Goal: Task Accomplishment & Management: Manage account settings

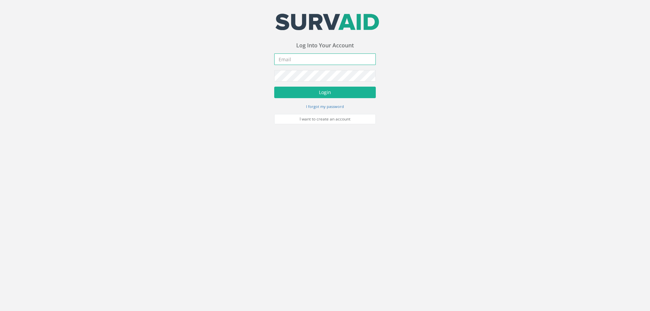
click at [284, 60] on input "email" at bounding box center [325, 59] width 102 height 12
type input "[EMAIL_ADDRESS][DOMAIN_NAME]"
click at [274, 87] on button "Login" at bounding box center [325, 93] width 102 height 12
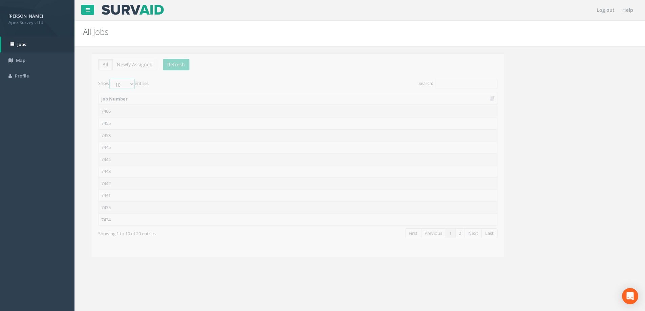
click at [124, 84] on select "10 25 50 100" at bounding box center [113, 84] width 25 height 10
select select "100"
click at [102, 79] on select "10 25 50 100" at bounding box center [113, 84] width 25 height 10
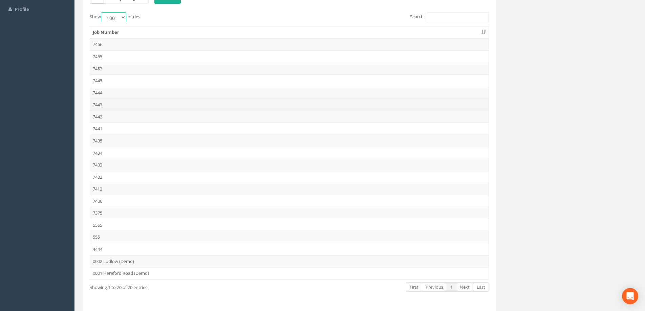
scroll to position [55, 0]
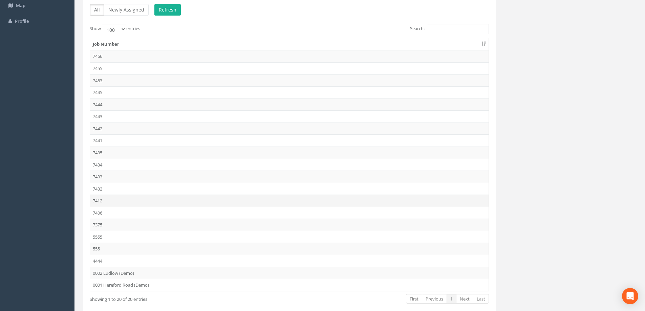
click at [97, 201] on td "7412" at bounding box center [289, 201] width 398 height 12
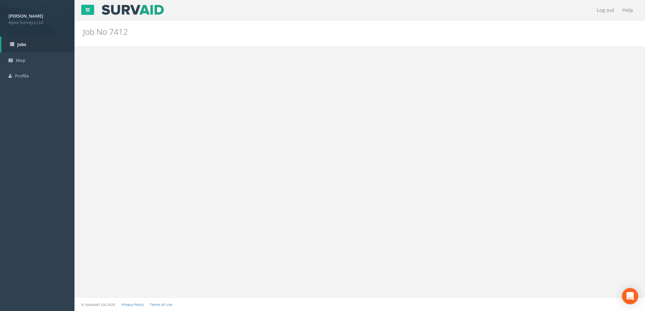
scroll to position [0, 0]
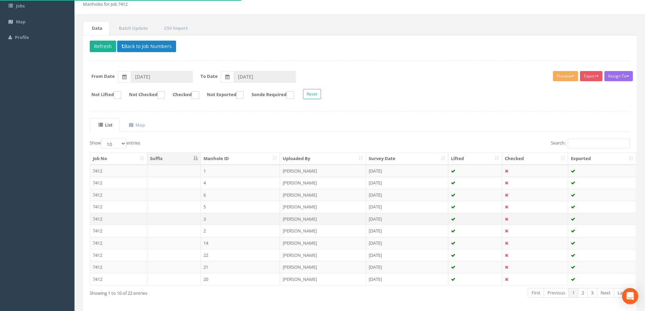
scroll to position [66, 0]
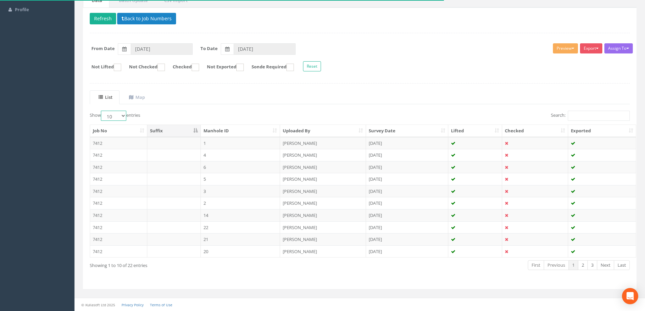
click at [124, 117] on select "10 25 50 100" at bounding box center [113, 116] width 25 height 10
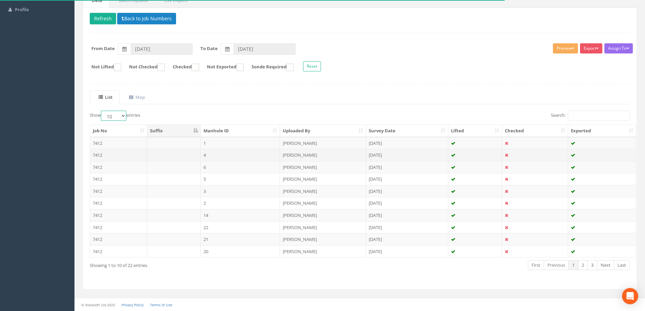
select select "100"
click at [102, 111] on select "10 25 50 100" at bounding box center [113, 116] width 25 height 10
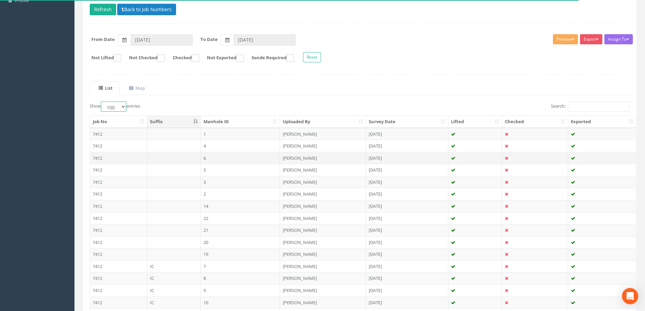
scroll to position [0, 0]
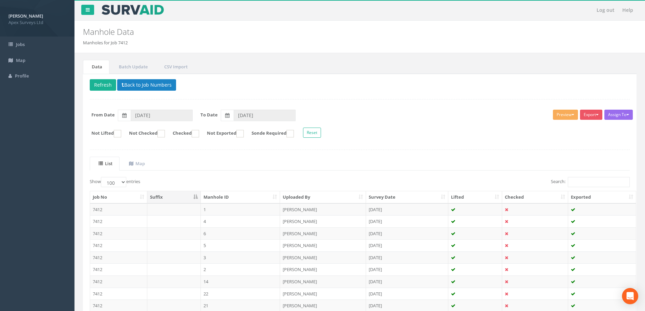
click at [437, 133] on form "Not Lifted Not Checked Checked Not Exported Sonde Required Reset" at bounding box center [360, 134] width 550 height 12
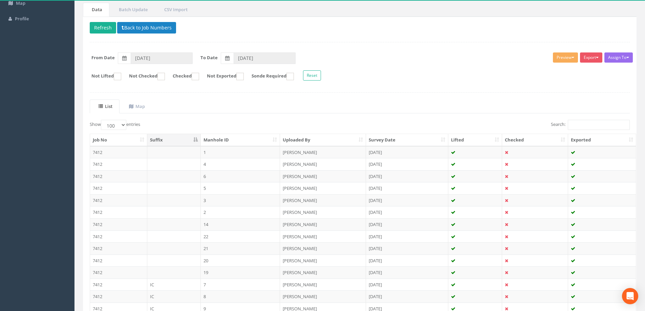
scroll to position [102, 0]
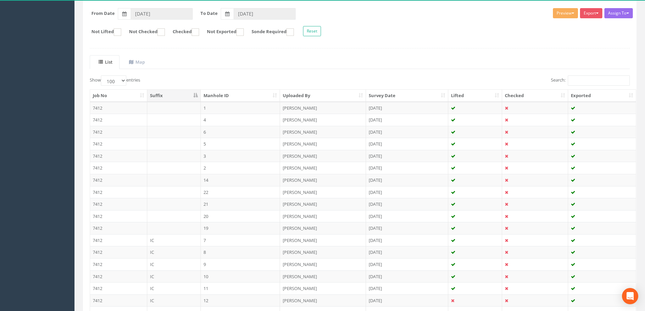
drag, startPoint x: 216, startPoint y: 107, endPoint x: 163, endPoint y: 89, distance: 55.0
click at [253, 61] on ul "List Map" at bounding box center [360, 62] width 540 height 14
click at [229, 107] on td "1" at bounding box center [241, 108] width 80 height 12
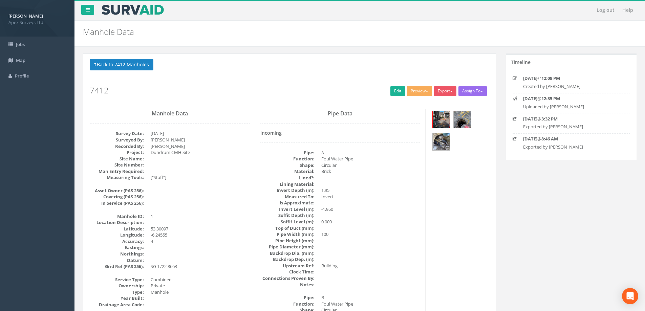
click at [295, 71] on p "Back to 7412 Manholes Back to Map" at bounding box center [289, 65] width 399 height 13
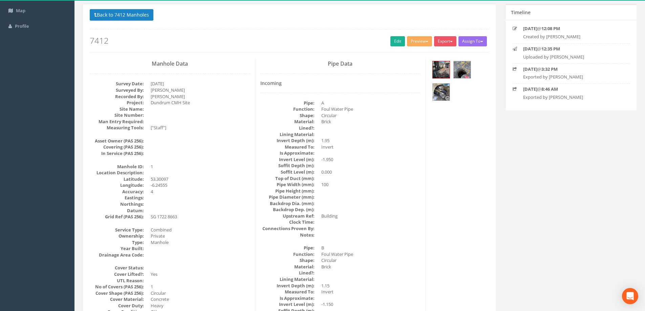
scroll to position [102, 0]
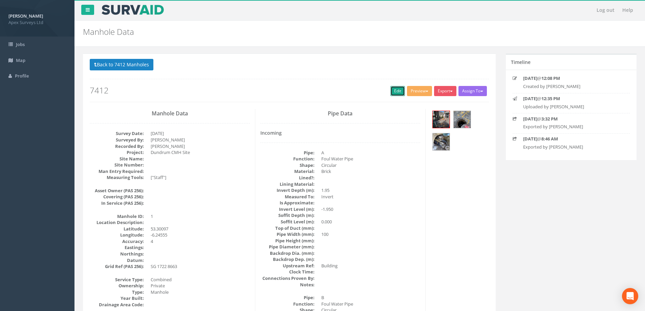
click at [396, 89] on link "Edit" at bounding box center [397, 91] width 15 height 10
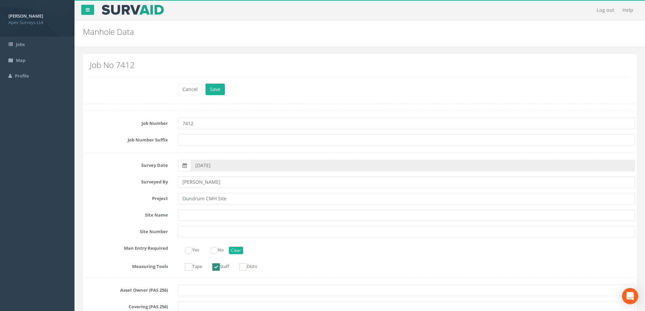
scroll to position [68, 0]
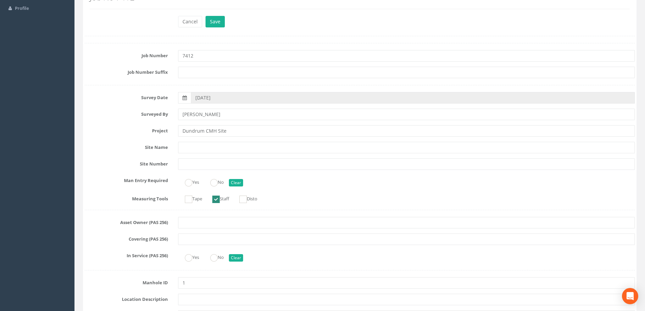
click at [314, 188] on div "Yes No Clear" at bounding box center [406, 181] width 467 height 13
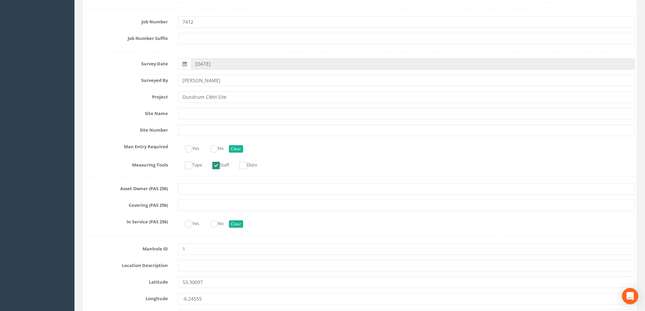
scroll to position [237, 0]
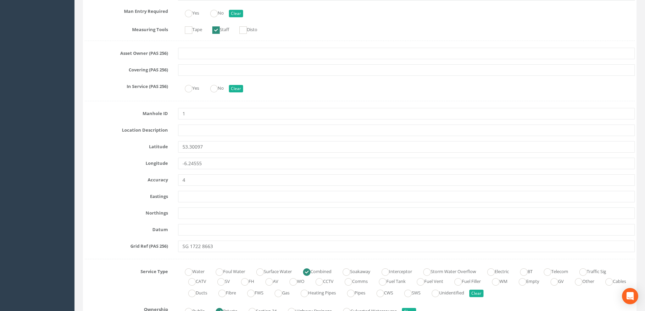
click at [103, 101] on div at bounding box center [360, 101] width 550 height 0
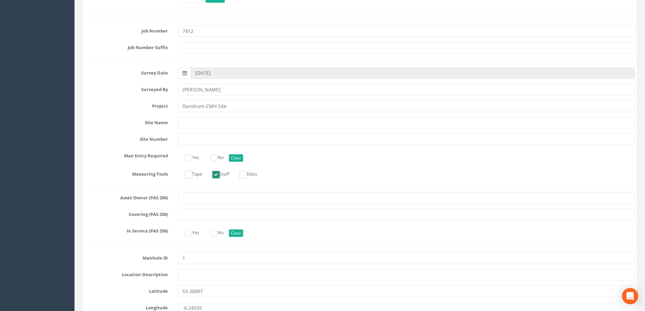
scroll to position [135, 0]
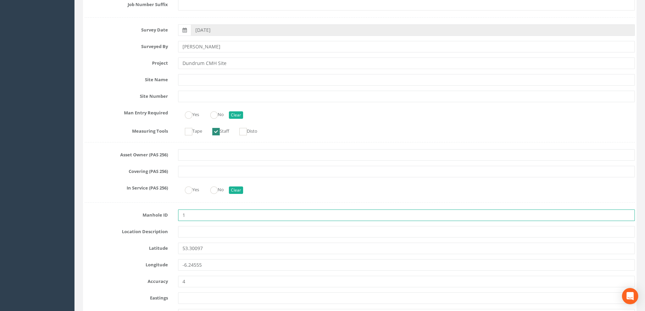
click at [192, 215] on input "1" at bounding box center [406, 216] width 457 height 12
type input "144"
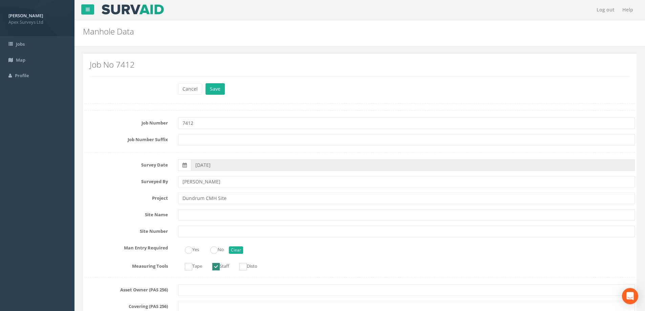
scroll to position [0, 0]
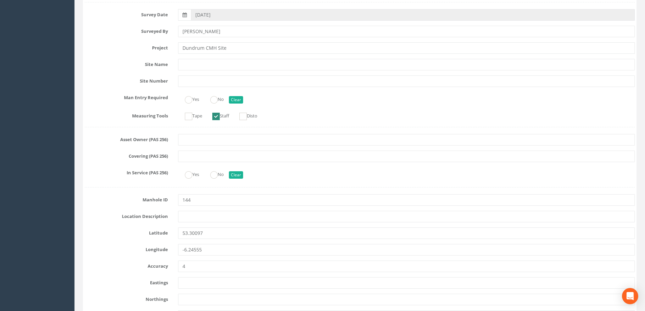
scroll to position [203, 0]
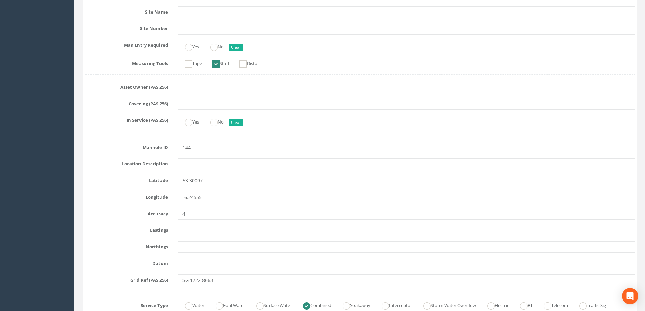
click at [95, 151] on div "Manhole ID 144" at bounding box center [360, 148] width 560 height 12
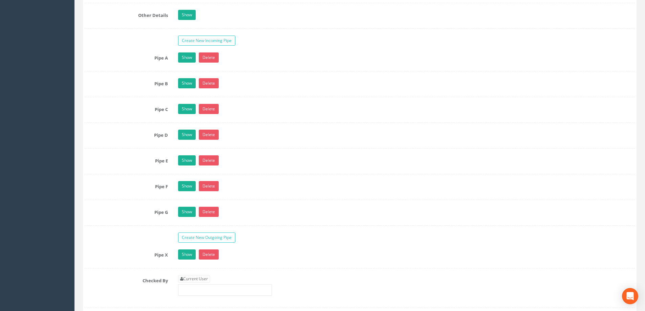
scroll to position [1117, 0]
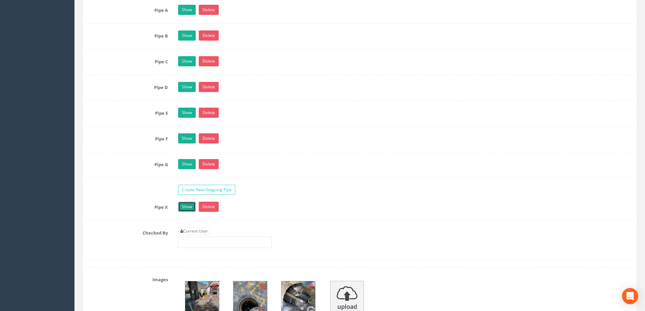
click at [188, 206] on link "Show" at bounding box center [187, 207] width 18 height 10
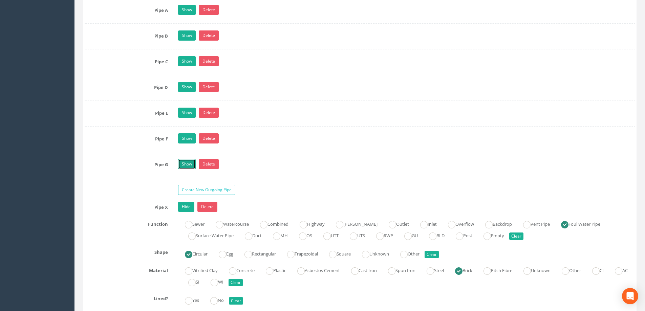
click at [185, 165] on link "Show" at bounding box center [187, 164] width 18 height 10
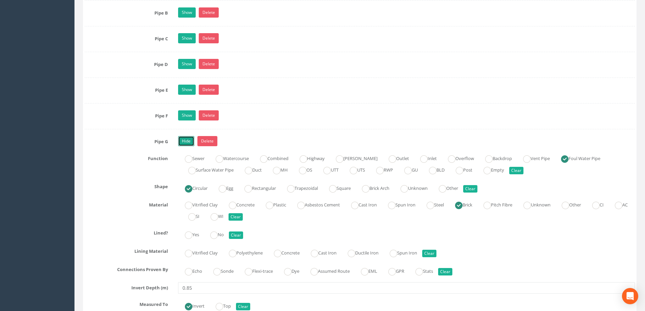
scroll to position [1083, 0]
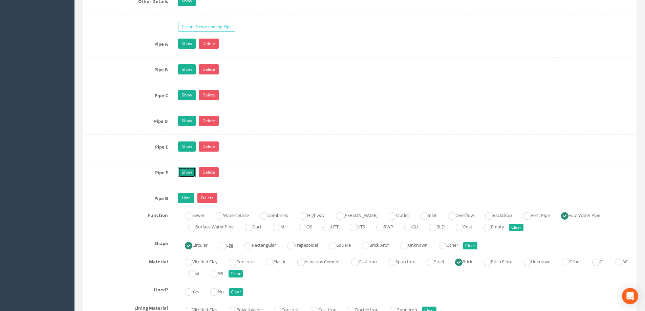
click at [187, 172] on link "Show" at bounding box center [187, 172] width 18 height 10
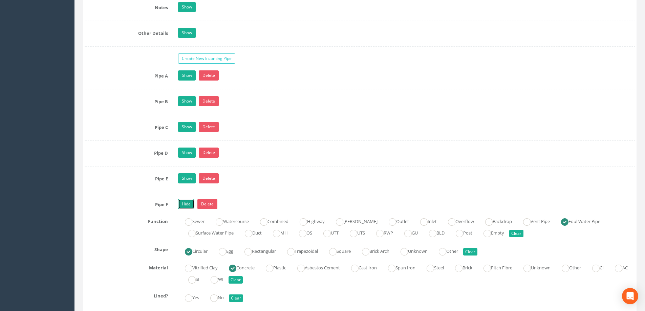
scroll to position [1015, 0]
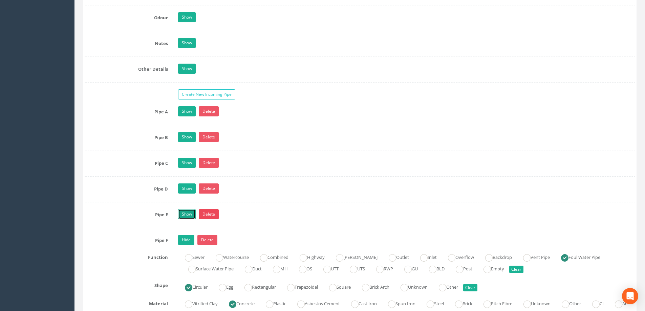
drag, startPoint x: 187, startPoint y: 211, endPoint x: 198, endPoint y: 215, distance: 12.4
click at [187, 212] on link "Show" at bounding box center [187, 214] width 18 height 10
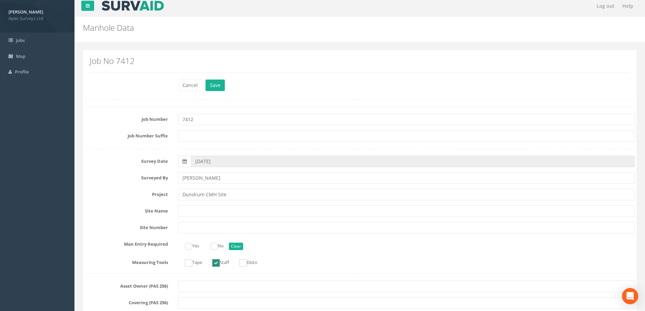
scroll to position [0, 0]
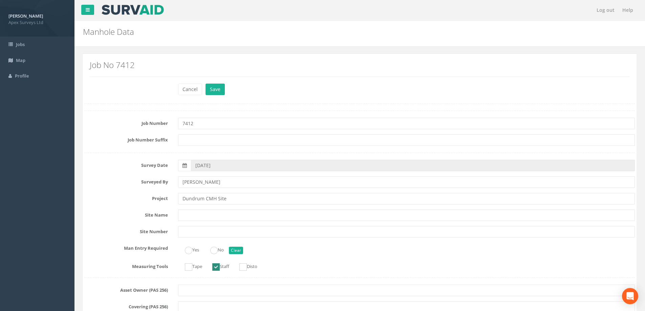
click at [273, 96] on div "Cancel Save Delete" at bounding box center [406, 90] width 467 height 13
drag, startPoint x: 92, startPoint y: 155, endPoint x: 99, endPoint y: 159, distance: 8.1
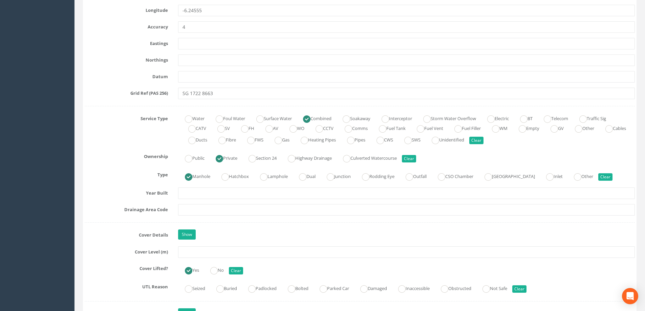
scroll to position [508, 0]
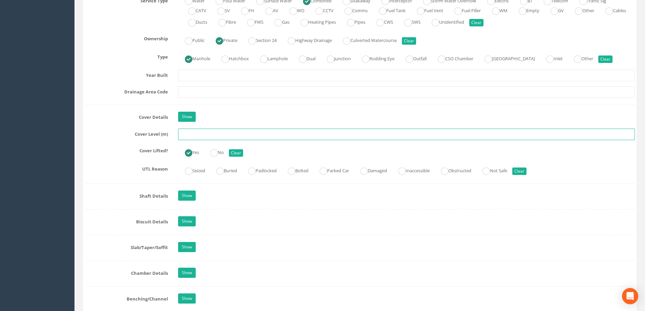
click at [201, 137] on input "text" at bounding box center [406, 135] width 457 height 12
type input "39.33"
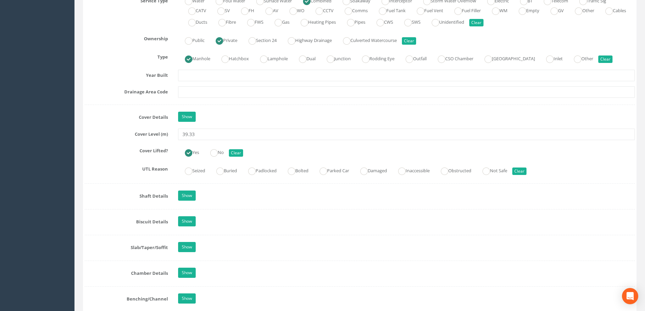
click at [117, 153] on label "Cover Lifted?" at bounding box center [126, 149] width 93 height 9
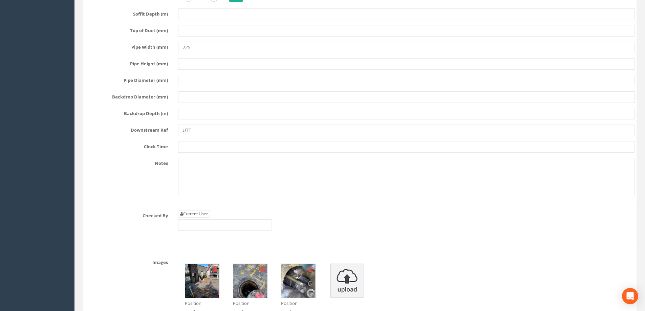
scroll to position [2708, 0]
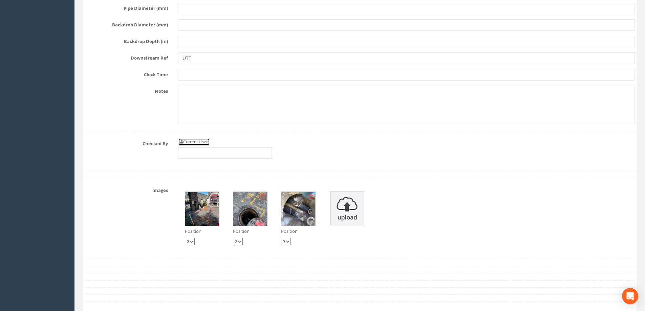
click at [203, 142] on link "Current User" at bounding box center [194, 141] width 32 height 7
type input "[PERSON_NAME]"
click at [132, 155] on div "Checked By Current User Aliona Bauziene" at bounding box center [360, 151] width 560 height 26
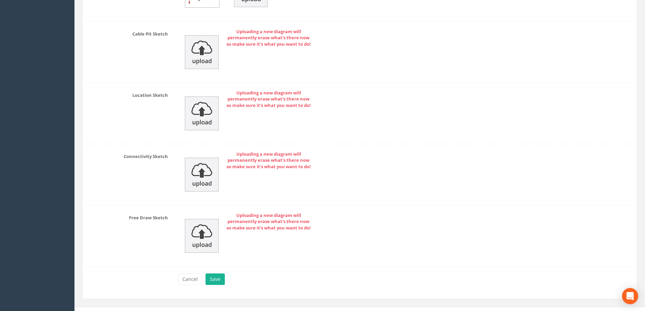
scroll to position [3109, 0]
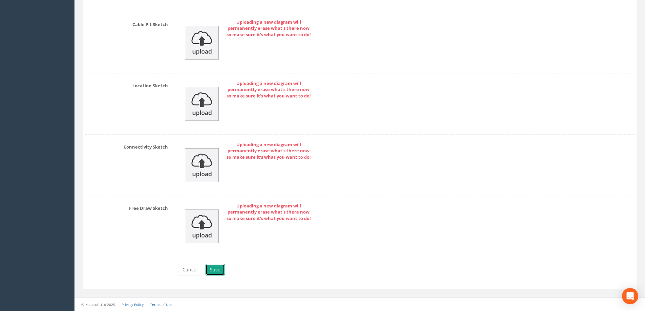
click at [215, 270] on button "Save" at bounding box center [214, 270] width 19 height 12
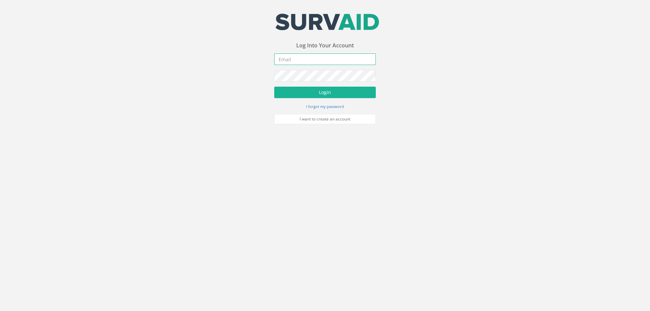
click at [297, 60] on input "email" at bounding box center [325, 59] width 102 height 12
type input "[EMAIL_ADDRESS][DOMAIN_NAME]"
click at [274, 87] on button "Login" at bounding box center [325, 93] width 102 height 12
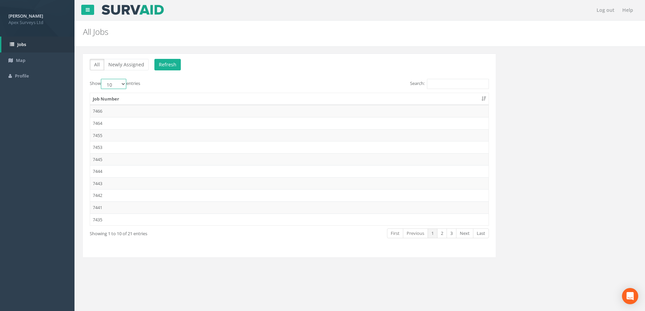
click at [124, 85] on select "10 25 50 100" at bounding box center [113, 84] width 25 height 10
select select "100"
click at [102, 79] on select "10 25 50 100" at bounding box center [113, 84] width 25 height 10
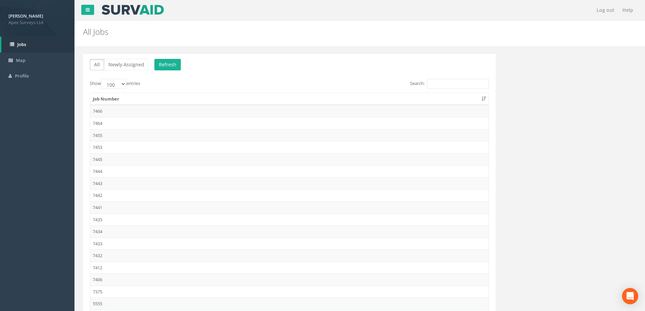
click at [554, 158] on div "All Newly Assigned Refresh Show 10 25 50 100 entries Search: Job Number 7466 74…" at bounding box center [360, 225] width 564 height 345
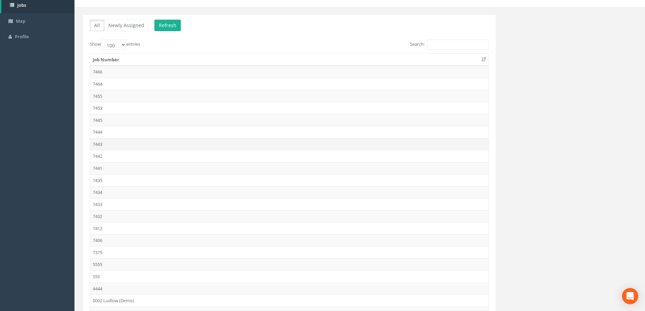
scroll to position [101, 0]
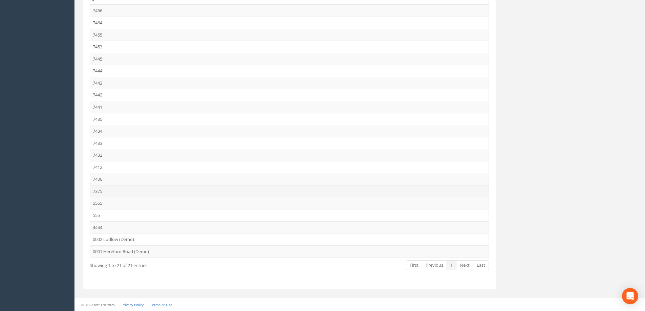
click at [102, 191] on td "7375" at bounding box center [289, 191] width 398 height 12
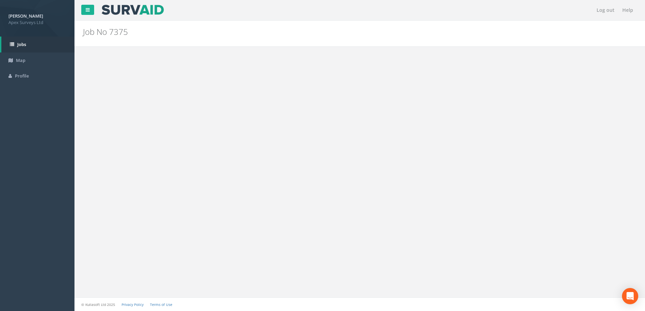
scroll to position [0, 0]
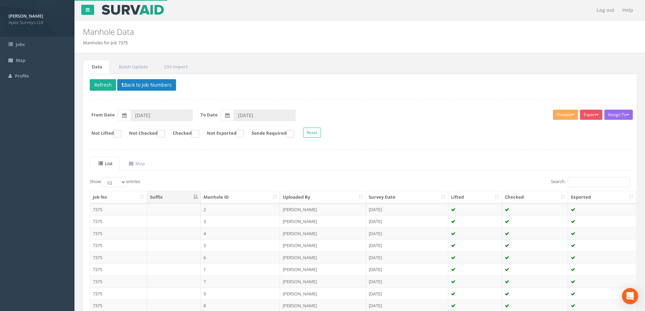
click at [387, 141] on div "Assign To No Companies Added Export Heathrow United Utilities SurvAid IC SurvAi…" at bounding box center [360, 124] width 550 height 37
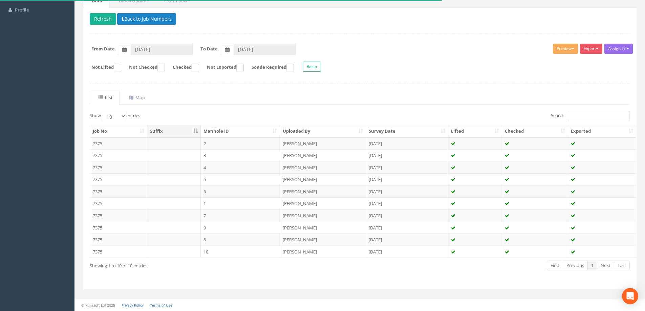
scroll to position [66, 0]
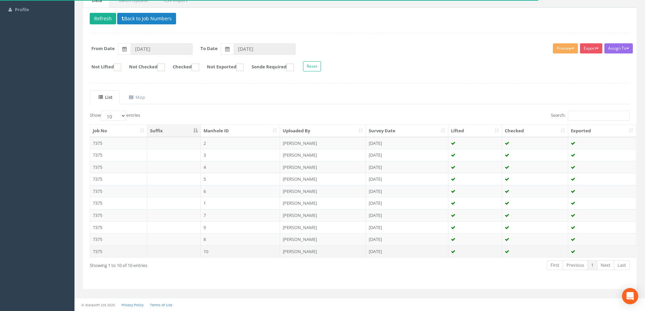
click at [97, 250] on td "7375" at bounding box center [118, 251] width 57 height 12
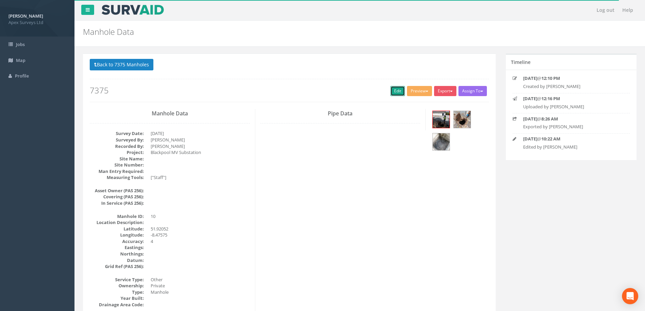
click at [392, 92] on link "Edit" at bounding box center [397, 91] width 15 height 10
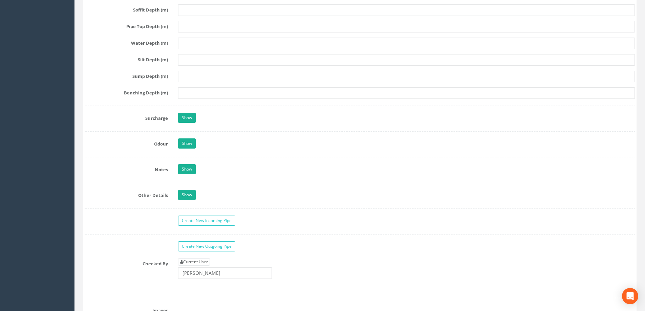
scroll to position [982, 0]
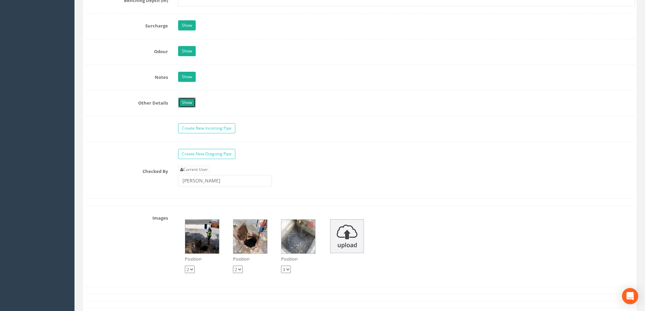
click at [190, 103] on link "Show" at bounding box center [187, 102] width 18 height 10
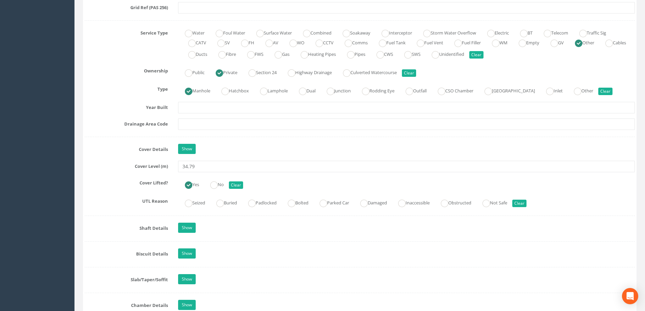
scroll to position [476, 0]
click at [187, 147] on link "Show" at bounding box center [187, 149] width 18 height 10
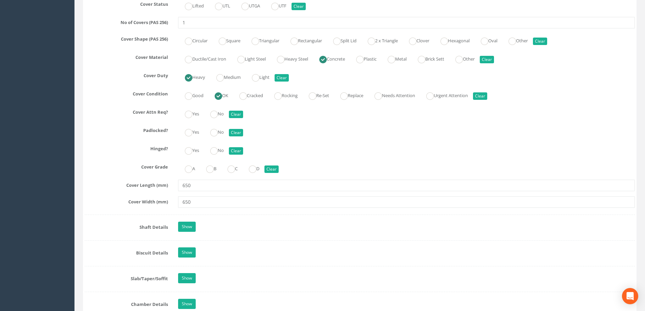
scroll to position [747, 0]
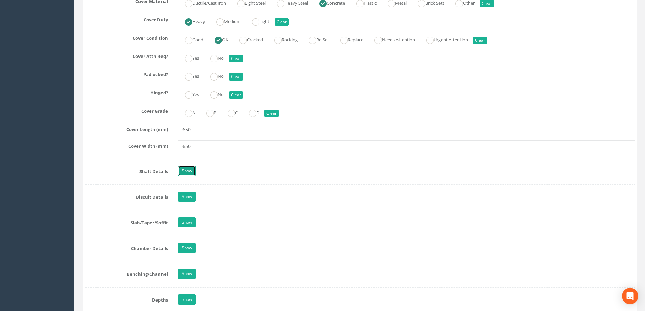
click at [189, 173] on link "Show" at bounding box center [187, 171] width 18 height 10
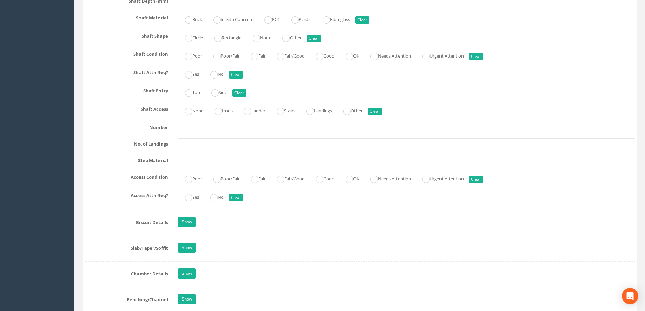
scroll to position [1119, 0]
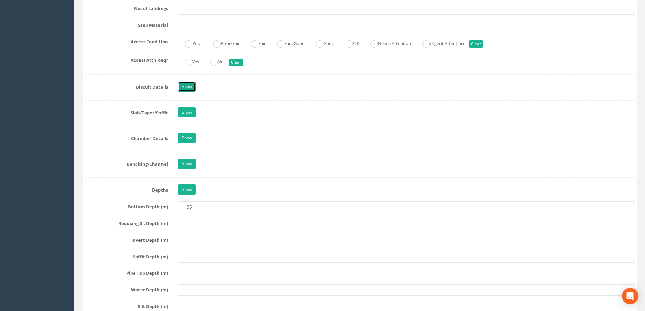
click at [187, 85] on link "Show" at bounding box center [187, 87] width 18 height 10
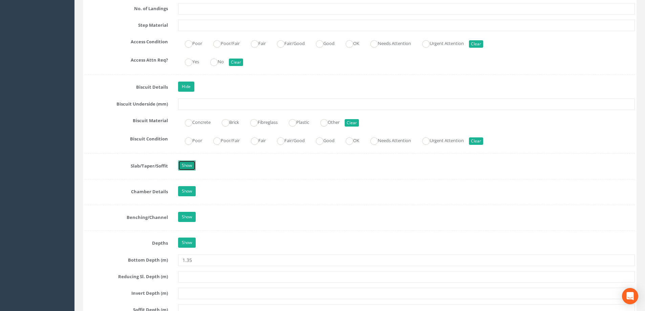
drag, startPoint x: 180, startPoint y: 164, endPoint x: 278, endPoint y: 199, distance: 104.1
click at [180, 164] on link "Show" at bounding box center [187, 165] width 18 height 10
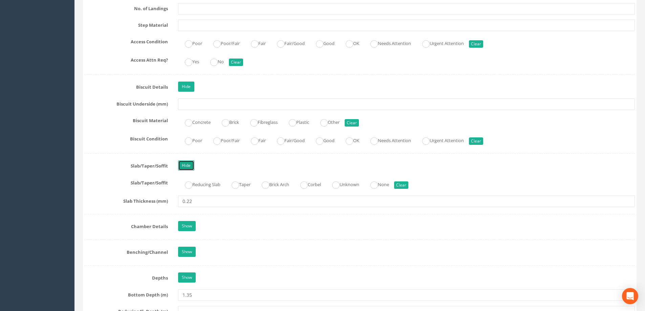
scroll to position [1187, 0]
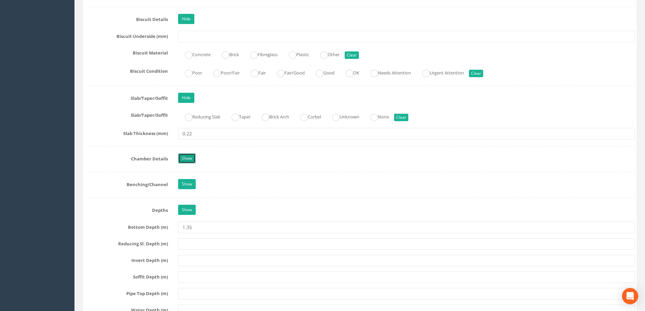
click at [181, 159] on link "Show" at bounding box center [187, 158] width 18 height 10
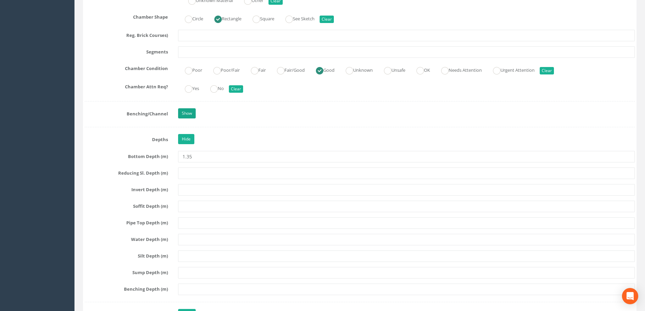
scroll to position [1424, 0]
drag, startPoint x: 188, startPoint y: 111, endPoint x: 307, endPoint y: 157, distance: 127.6
click at [188, 111] on link "Show" at bounding box center [187, 113] width 18 height 10
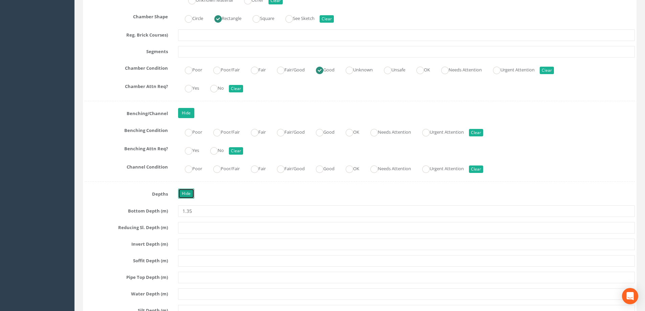
click at [183, 193] on link "Hide" at bounding box center [186, 194] width 16 height 10
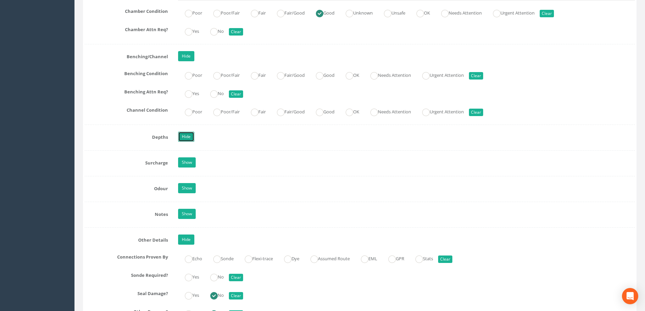
scroll to position [1559, 0]
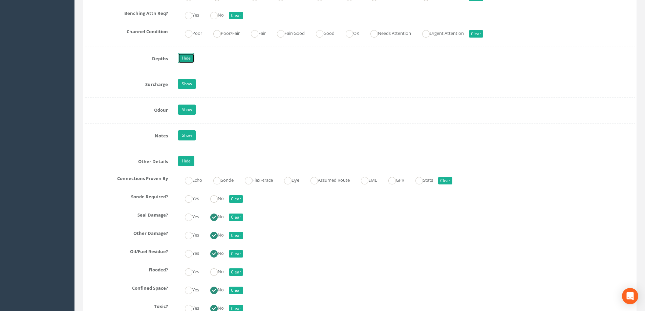
click at [187, 57] on link "Hide" at bounding box center [186, 58] width 16 height 10
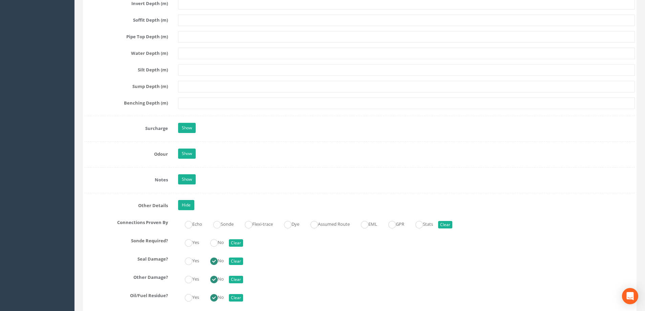
scroll to position [1694, 0]
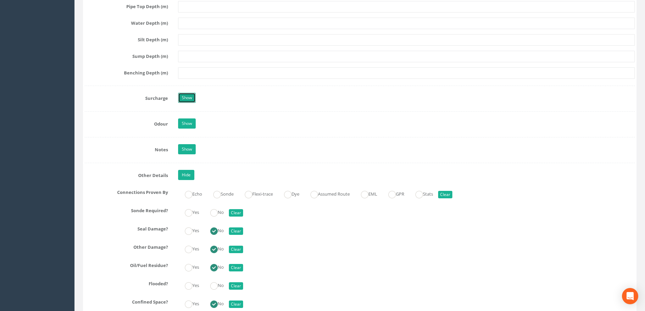
click at [188, 97] on link "Show" at bounding box center [187, 98] width 18 height 10
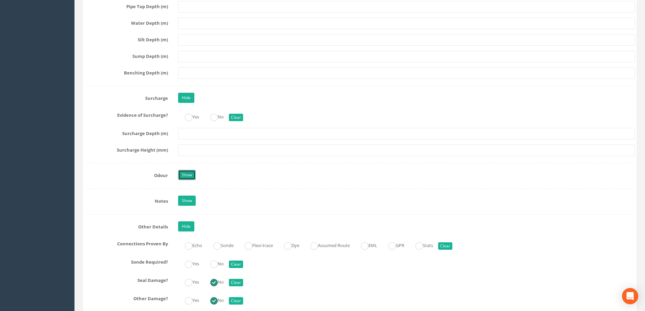
click at [186, 174] on link "Show" at bounding box center [187, 175] width 18 height 10
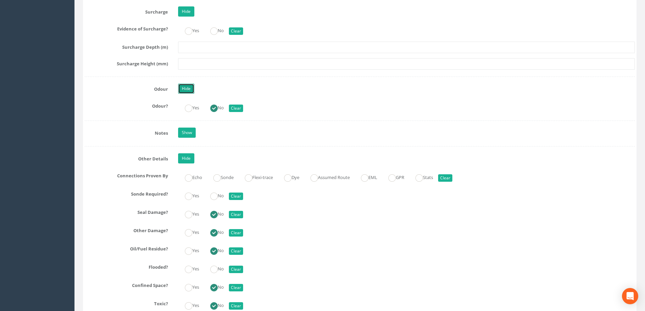
scroll to position [1830, 0]
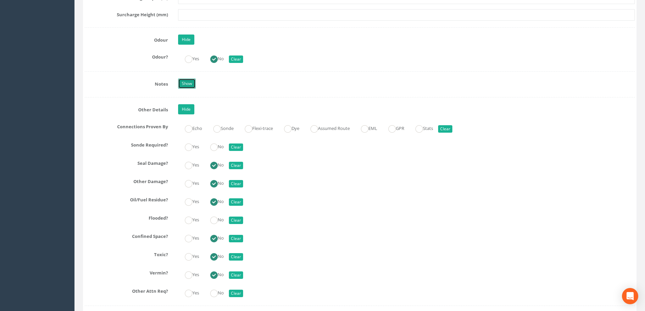
click at [186, 82] on link "Show" at bounding box center [187, 84] width 18 height 10
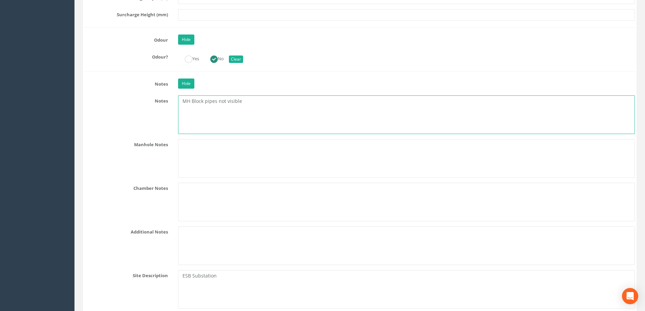
click at [202, 102] on textarea "MH Block pipes not visible" at bounding box center [406, 114] width 457 height 39
type textarea "MH Blocked pipes not visible"
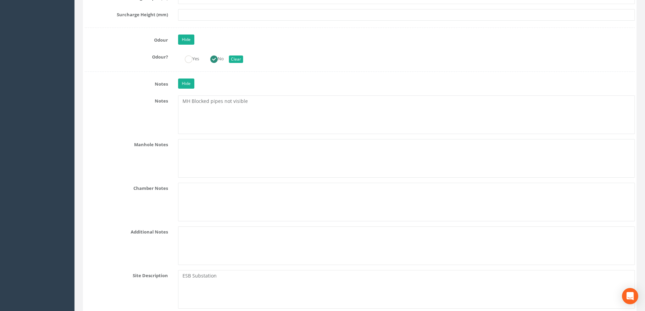
click at [140, 112] on div "Notes MH Blocked pipes not visible" at bounding box center [360, 114] width 560 height 39
drag, startPoint x: 108, startPoint y: 126, endPoint x: 111, endPoint y: 127, distance: 3.5
click at [108, 126] on div "Notes MH Blocked pipes not visible" at bounding box center [360, 114] width 560 height 39
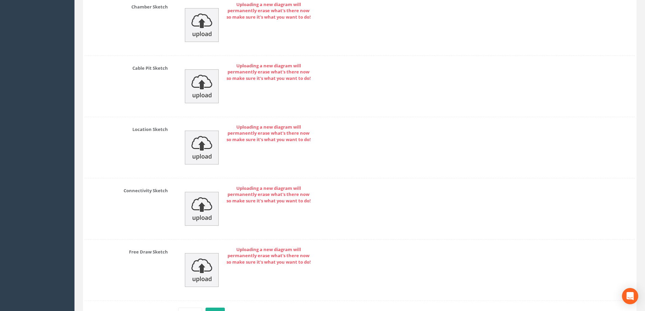
scroll to position [2666, 0]
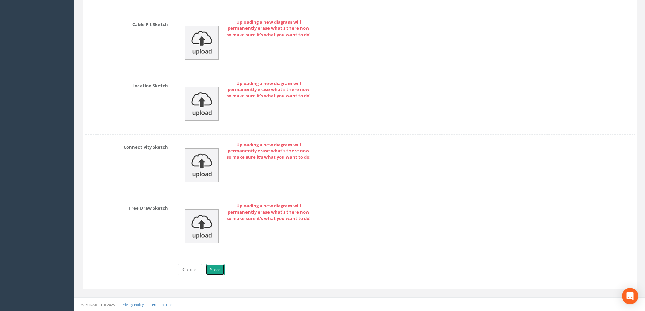
click at [216, 267] on button "Save" at bounding box center [214, 270] width 19 height 12
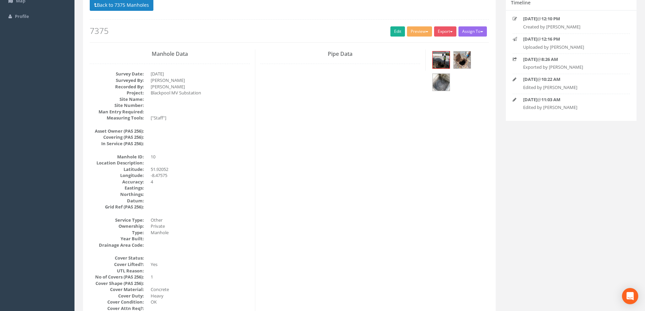
scroll to position [0, 0]
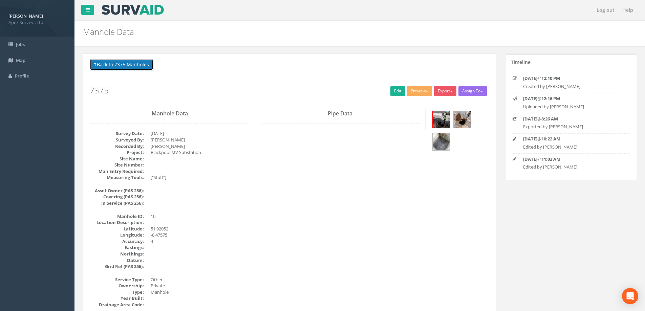
drag, startPoint x: 107, startPoint y: 62, endPoint x: 222, endPoint y: 121, distance: 129.6
click at [107, 63] on button "Back to 7375 Manholes" at bounding box center [122, 65] width 64 height 12
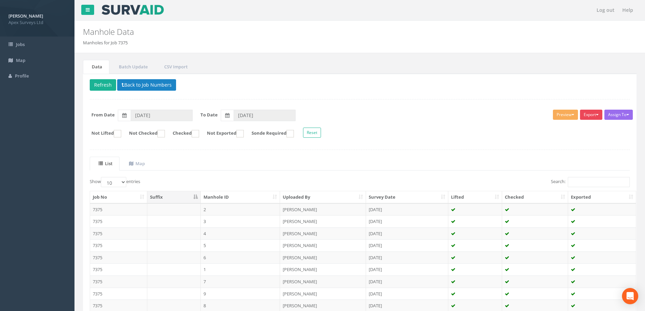
click at [594, 114] on button "Export" at bounding box center [591, 115] width 22 height 10
click at [497, 123] on div "Assign To No Companies Added Export Heathrow United Utilities SurvAid IC SurvAi…" at bounding box center [360, 124] width 550 height 37
click at [594, 115] on button "Export" at bounding box center [591, 115] width 22 height 10
click at [418, 114] on form "From Date 26/08/2025 To Date 26/08/2025" at bounding box center [360, 116] width 550 height 12
click at [140, 81] on button "Back to Job Numbers" at bounding box center [146, 85] width 59 height 12
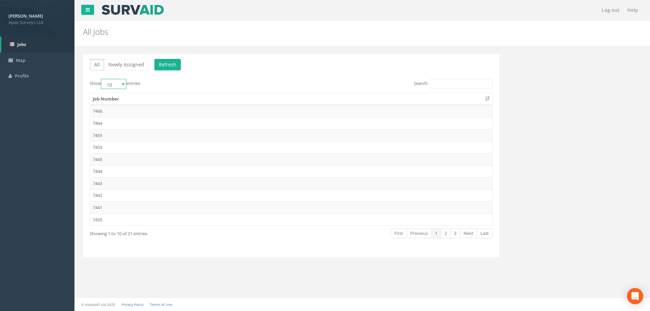
click at [123, 82] on select "10 25 50 100" at bounding box center [113, 84] width 25 height 10
select select "100"
click at [102, 79] on select "10 25 50 100" at bounding box center [113, 84] width 25 height 10
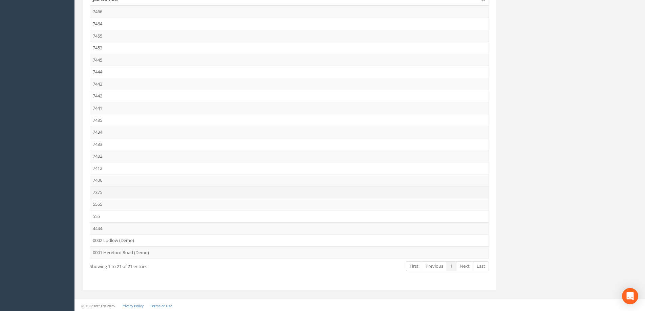
scroll to position [101, 0]
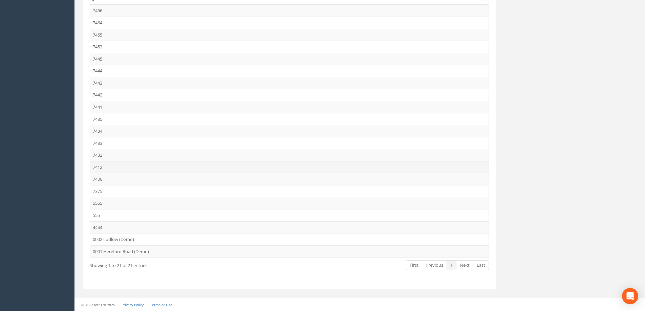
click at [97, 167] on td "7412" at bounding box center [289, 167] width 398 height 12
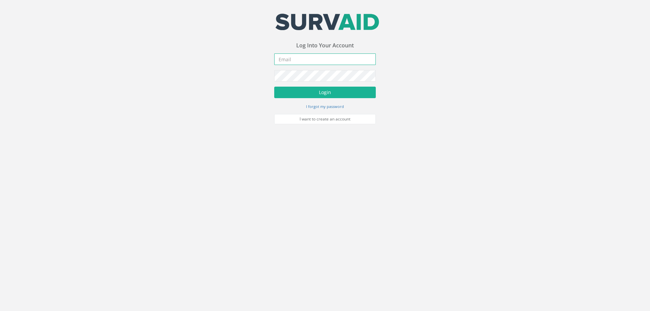
drag, startPoint x: 287, startPoint y: 62, endPoint x: 559, endPoint y: 119, distance: 278.1
click at [287, 62] on input "email" at bounding box center [325, 59] width 102 height 12
type input "[EMAIL_ADDRESS][DOMAIN_NAME]"
click at [274, 87] on button "Login" at bounding box center [325, 93] width 102 height 12
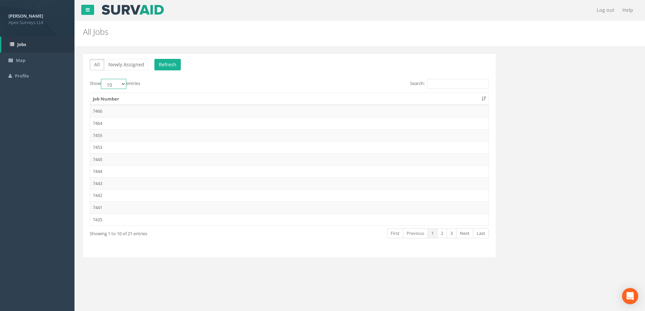
click at [124, 83] on select "10 25 50 100" at bounding box center [113, 84] width 25 height 10
select select "100"
click at [102, 79] on select "10 25 50 100" at bounding box center [113, 84] width 25 height 10
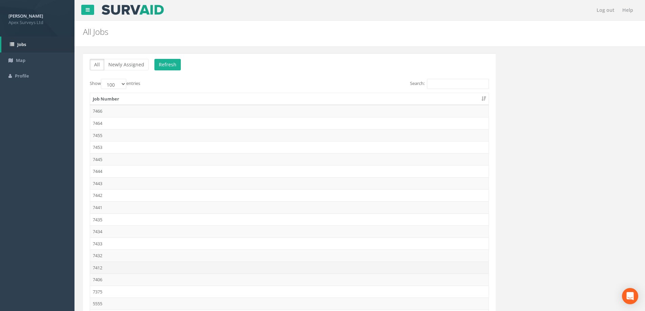
drag, startPoint x: 97, startPoint y: 269, endPoint x: 190, endPoint y: 246, distance: 96.2
click at [97, 269] on td "7412" at bounding box center [289, 268] width 398 height 12
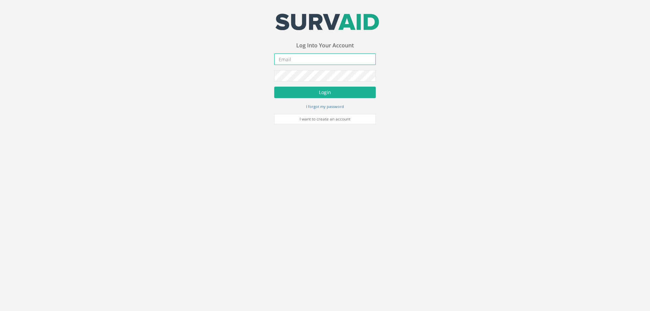
click at [314, 60] on input "email" at bounding box center [325, 59] width 102 height 12
type input "[EMAIL_ADDRESS][DOMAIN_NAME]"
click at [274, 87] on button "Login" at bounding box center [325, 93] width 102 height 12
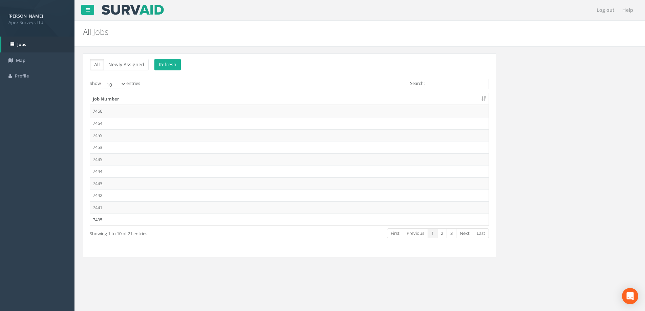
click at [124, 83] on select "10 25 50 100" at bounding box center [113, 84] width 25 height 10
select select "100"
click at [102, 79] on select "10 25 50 100" at bounding box center [113, 84] width 25 height 10
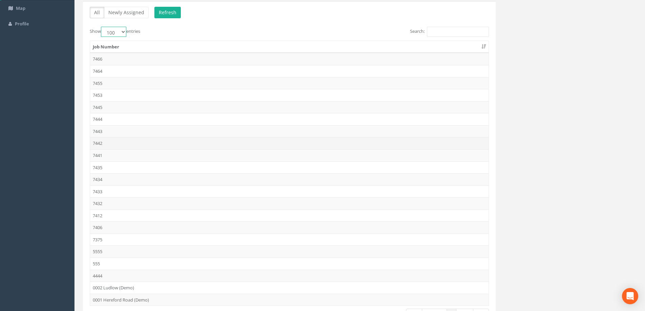
scroll to position [101, 0]
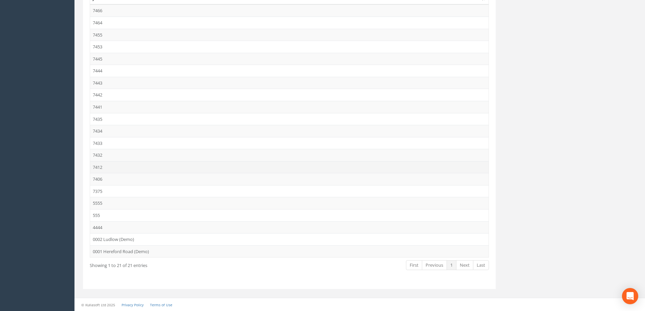
click at [98, 166] on td "7412" at bounding box center [289, 167] width 398 height 12
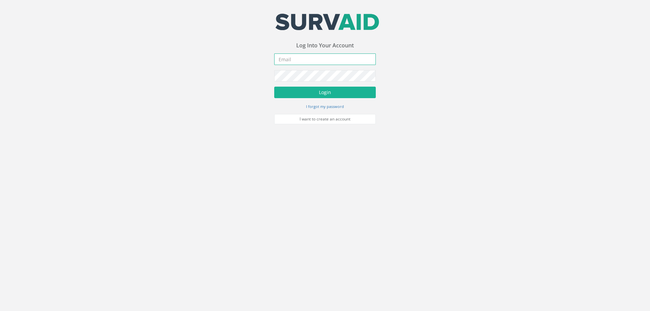
click at [297, 58] on input "email" at bounding box center [325, 59] width 102 height 12
type input "[EMAIL_ADDRESS][DOMAIN_NAME]"
click at [274, 87] on button "Login" at bounding box center [325, 93] width 102 height 12
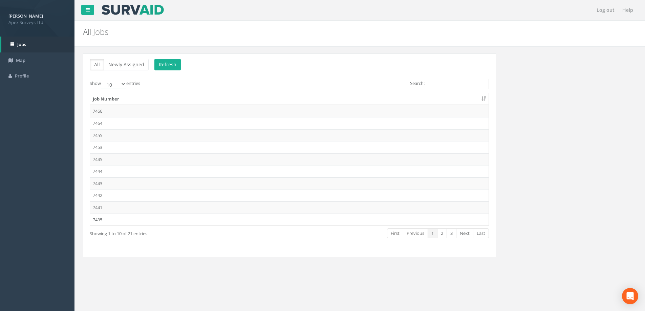
click at [122, 85] on select "10 25 50 100" at bounding box center [113, 84] width 25 height 10
select select "100"
click at [102, 79] on select "10 25 50 100" at bounding box center [113, 84] width 25 height 10
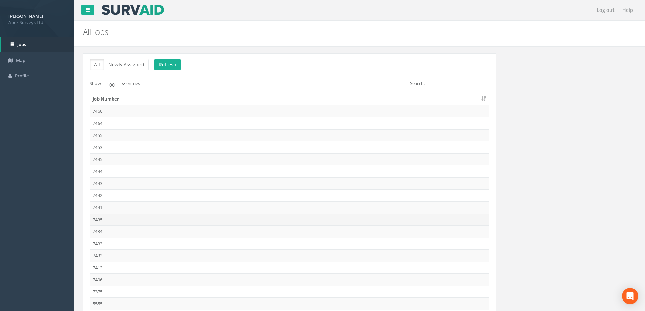
scroll to position [101, 0]
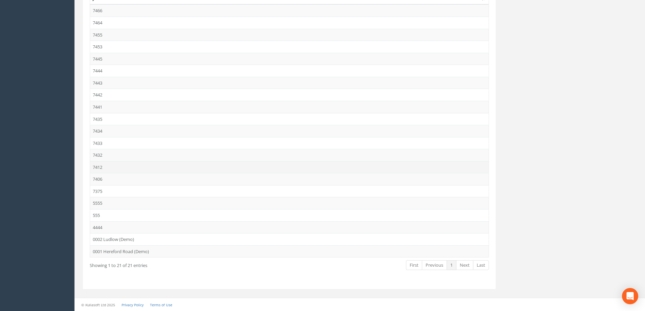
click at [104, 167] on td "7412" at bounding box center [289, 167] width 398 height 12
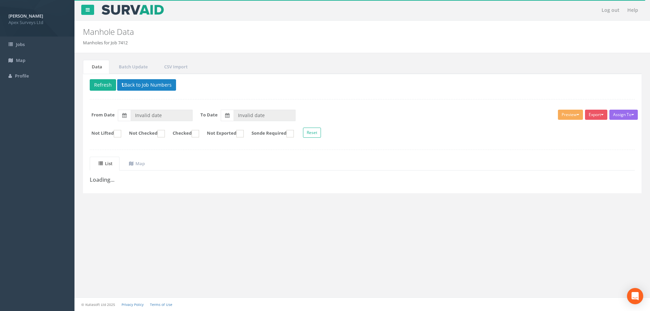
click at [247, 85] on p "Delete Refresh Back to Job Numbers" at bounding box center [362, 85] width 545 height 13
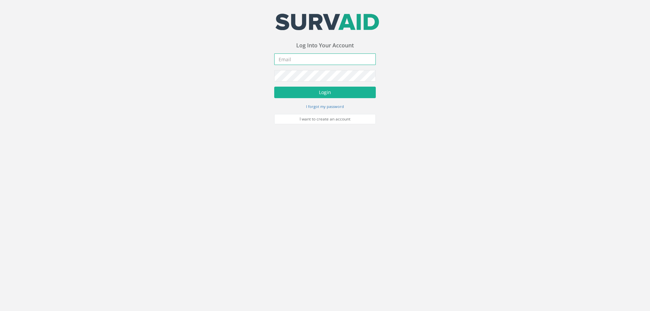
click at [294, 60] on input "email" at bounding box center [325, 59] width 102 height 12
type input "[EMAIL_ADDRESS][DOMAIN_NAME]"
click at [274, 87] on button "Login" at bounding box center [325, 93] width 102 height 12
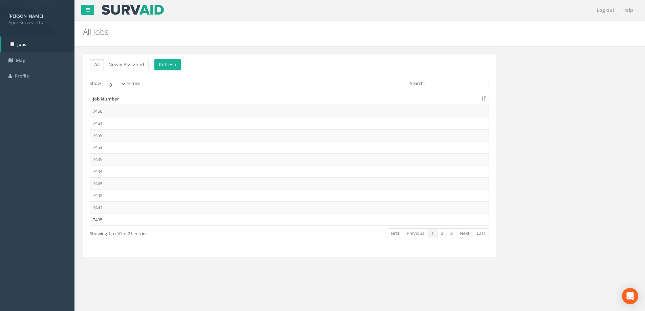
click at [123, 83] on select "10 25 50 100" at bounding box center [113, 84] width 25 height 10
select select "100"
click at [102, 79] on select "10 25 50 100" at bounding box center [113, 84] width 25 height 10
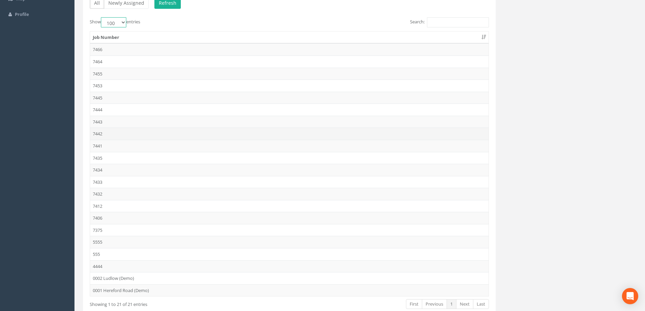
scroll to position [101, 0]
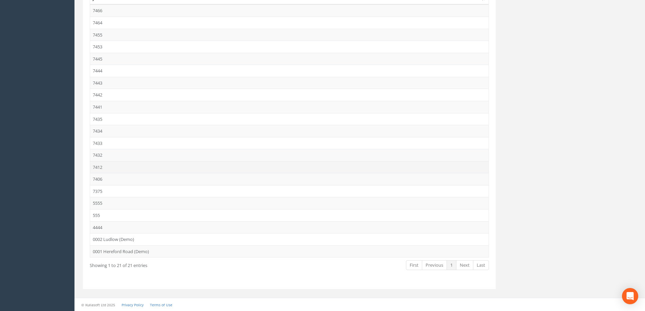
drag, startPoint x: 97, startPoint y: 165, endPoint x: 347, endPoint y: 235, distance: 259.6
click at [97, 165] on td "7412" at bounding box center [289, 167] width 398 height 12
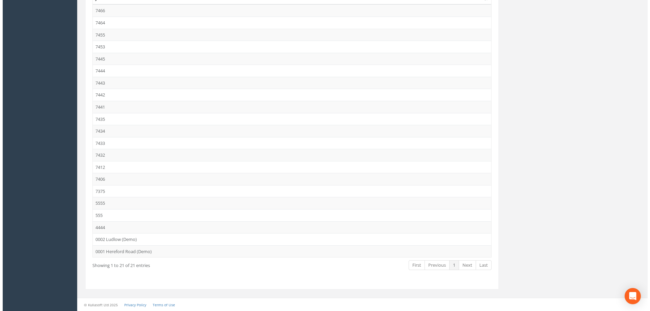
scroll to position [0, 0]
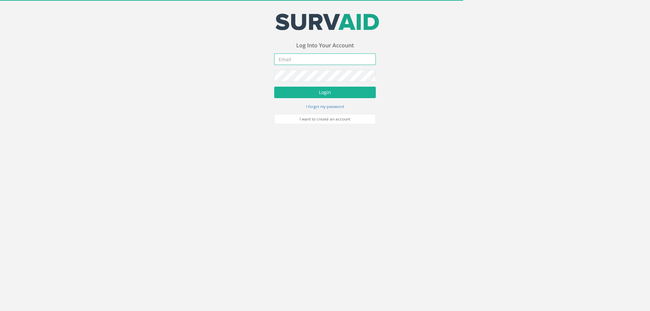
drag, startPoint x: 293, startPoint y: 60, endPoint x: 337, endPoint y: 69, distance: 45.3
click at [293, 60] on input "email" at bounding box center [325, 59] width 102 height 12
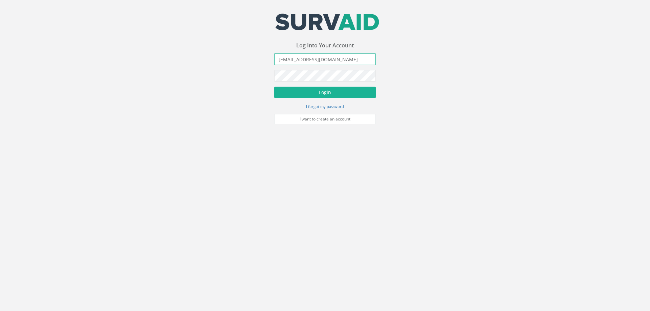
type input "[EMAIL_ADDRESS][DOMAIN_NAME]"
click at [274, 87] on button "Login" at bounding box center [325, 93] width 102 height 12
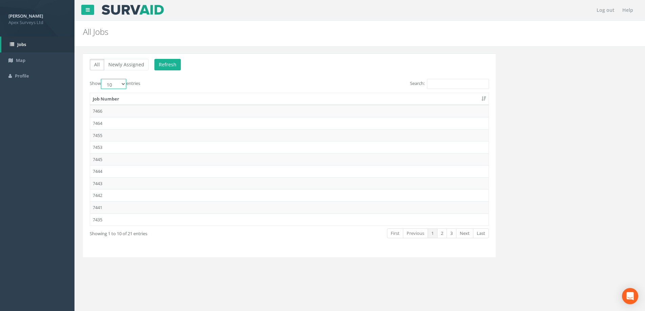
click at [123, 84] on select "10 25 50 100" at bounding box center [113, 84] width 25 height 10
select select "100"
click at [102, 79] on select "10 25 50 100" at bounding box center [113, 84] width 25 height 10
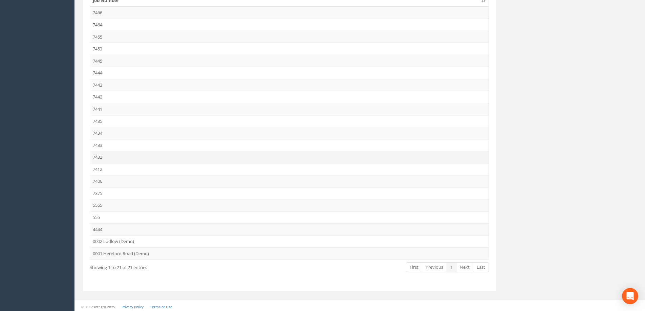
scroll to position [101, 0]
click at [98, 167] on td "7412" at bounding box center [289, 167] width 398 height 12
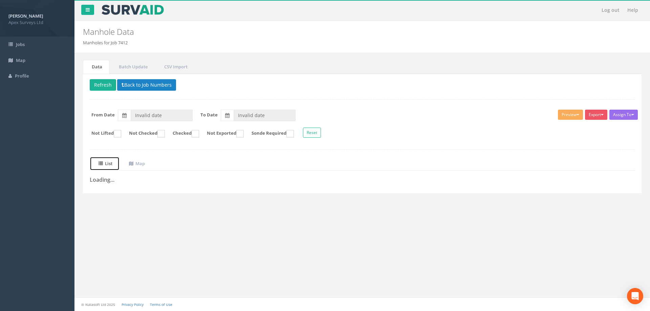
click at [104, 163] on span at bounding box center [101, 163] width 6 height 6
click at [180, 235] on div "Log out Help Manhole Data Manholes for Job 7412 × There was an error fetching t…" at bounding box center [361, 155] width 575 height 311
drag, startPoint x: 103, startPoint y: 84, endPoint x: 95, endPoint y: 93, distance: 12.3
click at [103, 84] on button "Refresh" at bounding box center [103, 85] width 26 height 12
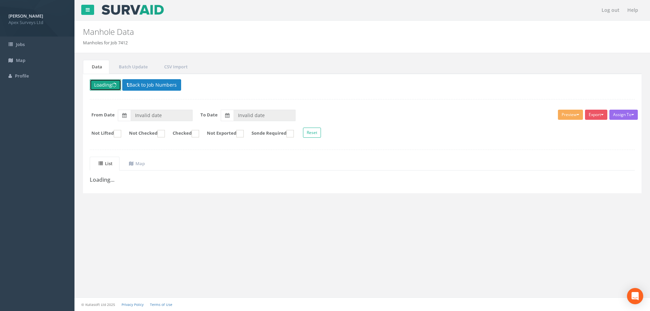
click at [101, 85] on button "Loading" at bounding box center [105, 85] width 31 height 12
click at [153, 82] on button "Back to Job Numbers" at bounding box center [151, 85] width 59 height 12
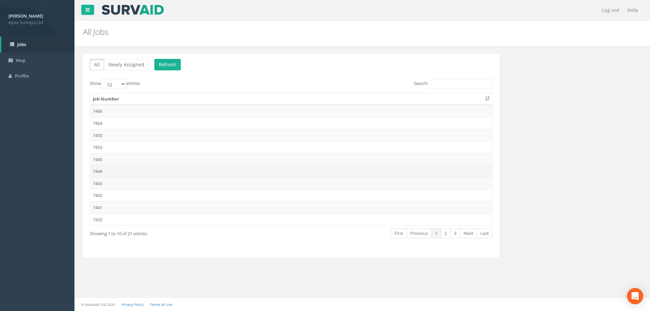
click at [102, 170] on td "7444" at bounding box center [291, 171] width 402 height 12
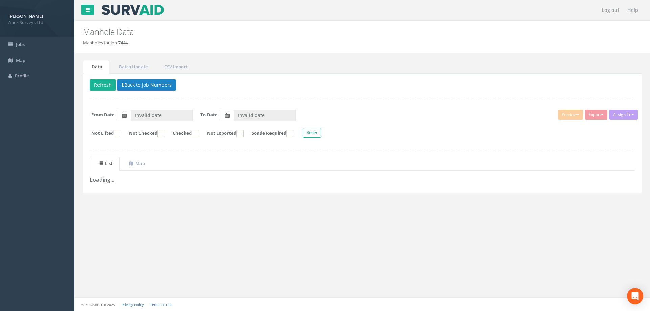
type input "12/09/2025"
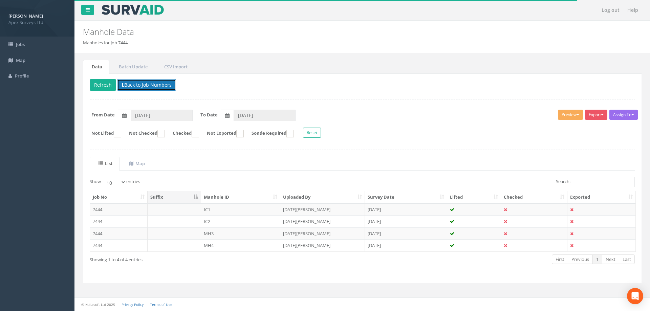
click at [141, 83] on button "Back to Job Numbers" at bounding box center [146, 85] width 59 height 12
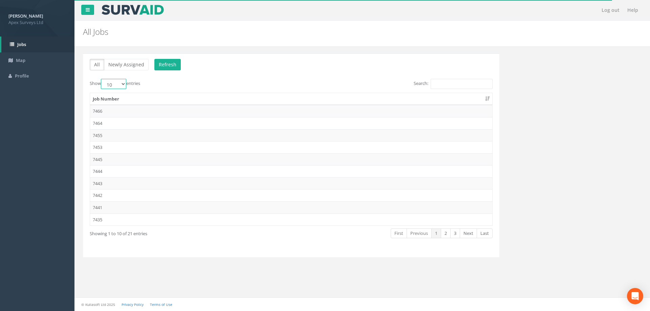
drag, startPoint x: 123, startPoint y: 83, endPoint x: 123, endPoint y: 88, distance: 4.4
click at [123, 83] on select "10 25 50 100" at bounding box center [113, 84] width 25 height 10
select select "100"
click at [102, 79] on select "10 25 50 100" at bounding box center [113, 84] width 25 height 10
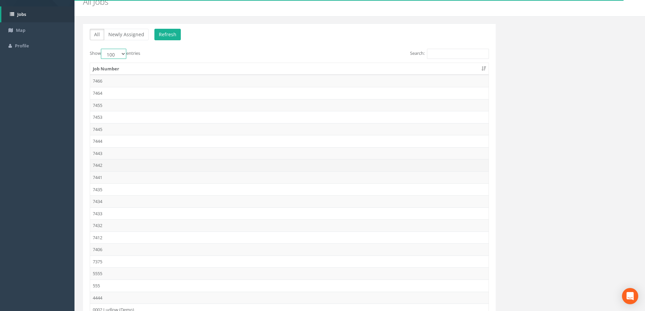
scroll to position [101, 0]
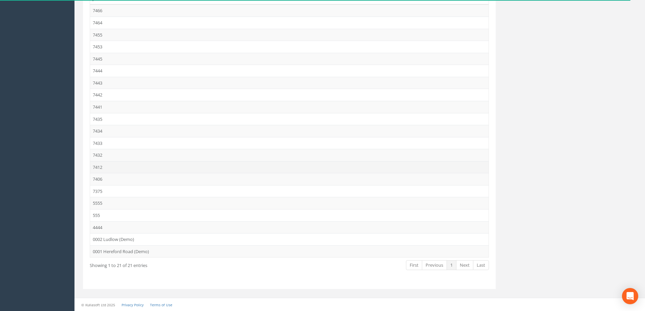
click at [100, 166] on td "7412" at bounding box center [289, 167] width 398 height 12
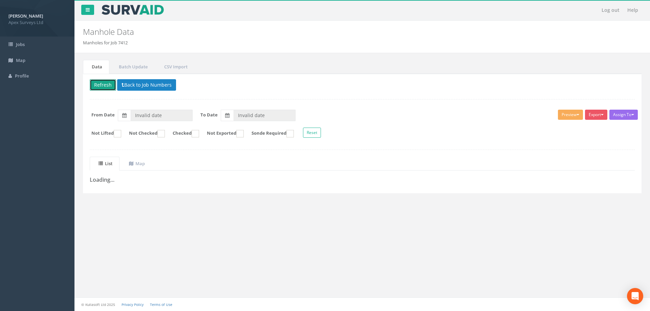
drag, startPoint x: 100, startPoint y: 83, endPoint x: 96, endPoint y: 100, distance: 16.9
click at [100, 83] on button "Refresh" at bounding box center [103, 85] width 26 height 12
click at [95, 82] on button "Loading" at bounding box center [105, 85] width 31 height 12
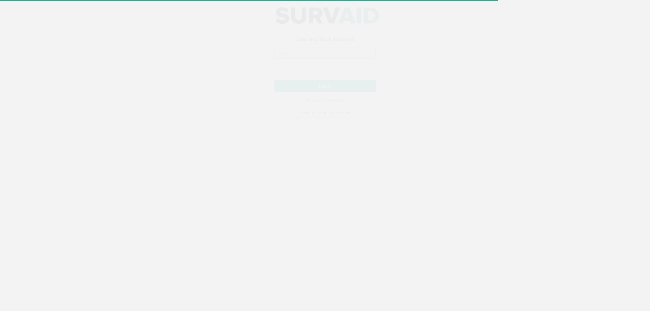
click at [290, 59] on input "email" at bounding box center [325, 59] width 102 height 12
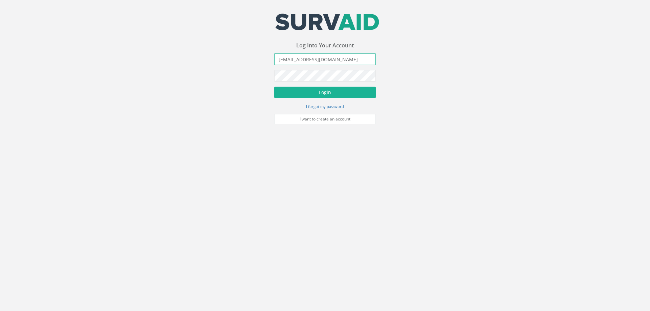
type input "[EMAIL_ADDRESS][DOMAIN_NAME]"
click at [274, 87] on button "Login" at bounding box center [325, 93] width 102 height 12
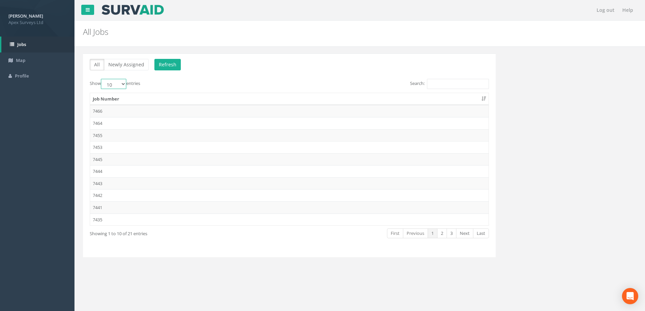
click at [124, 84] on select "10 25 50 100" at bounding box center [113, 84] width 25 height 10
select select "100"
click at [102, 79] on select "10 25 50 100" at bounding box center [113, 84] width 25 height 10
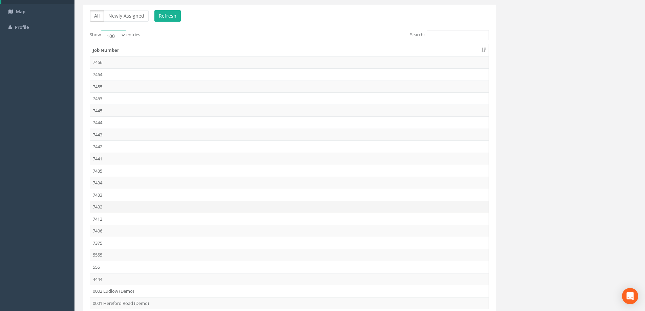
scroll to position [101, 0]
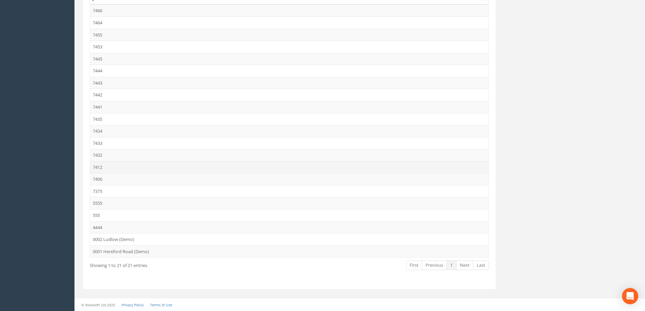
click at [95, 168] on td "7412" at bounding box center [289, 167] width 398 height 12
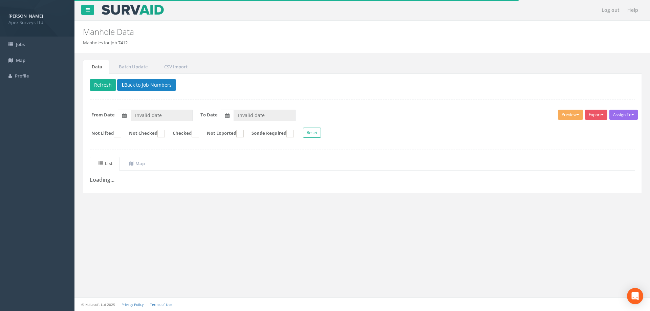
click at [102, 181] on h3 "Loading..." at bounding box center [362, 180] width 545 height 6
click at [106, 85] on button "Refresh" at bounding box center [103, 85] width 26 height 12
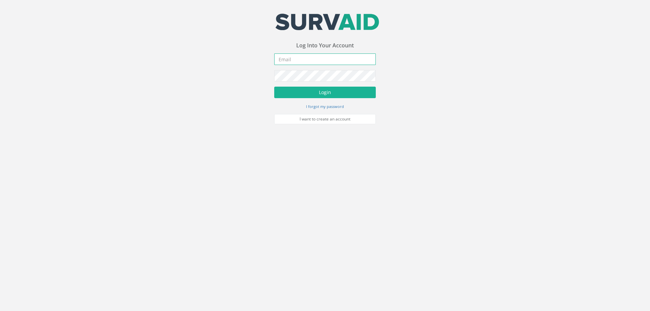
click at [283, 59] on input "email" at bounding box center [325, 59] width 102 height 12
type input "[EMAIL_ADDRESS][DOMAIN_NAME]"
click at [274, 87] on button "Login" at bounding box center [325, 93] width 102 height 12
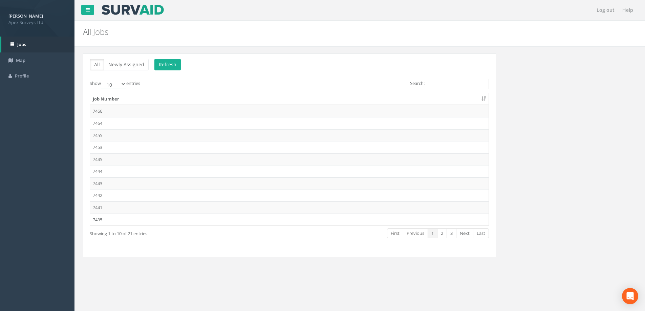
drag, startPoint x: 124, startPoint y: 82, endPoint x: 124, endPoint y: 88, distance: 5.8
click at [124, 82] on select "10 25 50 100" at bounding box center [113, 84] width 25 height 10
select select "100"
click at [102, 79] on select "10 25 50 100" at bounding box center [113, 84] width 25 height 10
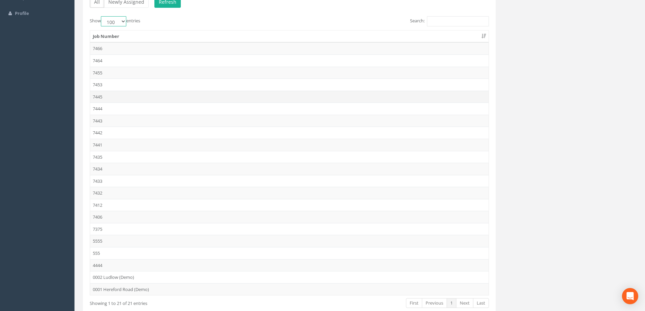
scroll to position [101, 0]
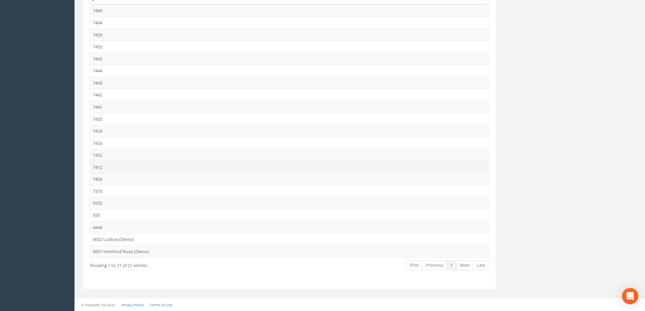
click at [100, 166] on td "7412" at bounding box center [289, 167] width 398 height 12
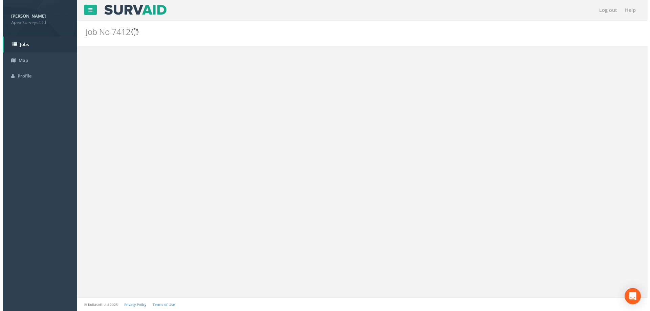
scroll to position [0, 0]
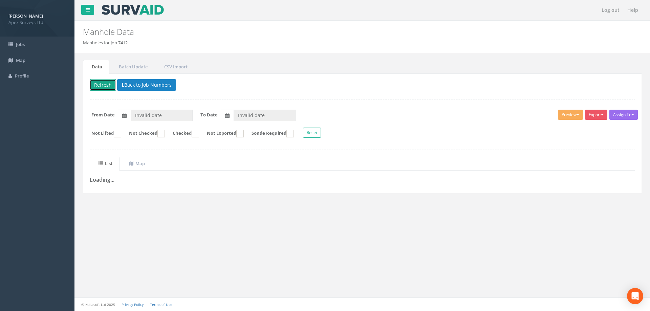
click at [102, 85] on button "Refresh" at bounding box center [103, 85] width 26 height 12
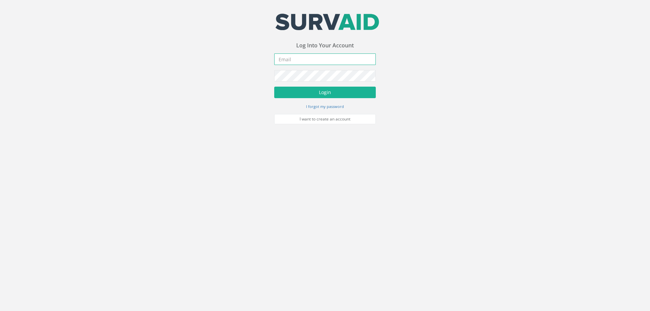
click at [305, 53] on input "email" at bounding box center [325, 59] width 102 height 12
type input "[EMAIL_ADDRESS][DOMAIN_NAME]"
click at [274, 87] on button "Login" at bounding box center [325, 93] width 102 height 12
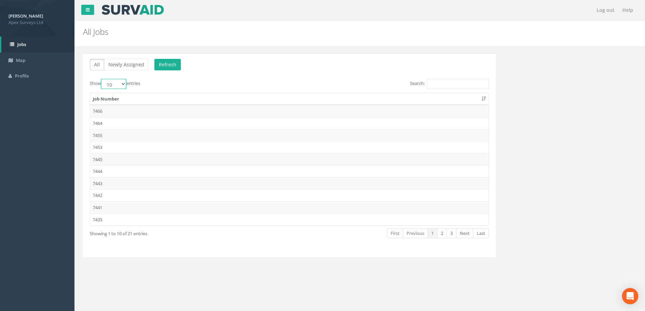
click at [124, 84] on select "10 25 50 100" at bounding box center [113, 84] width 25 height 10
select select "100"
click at [102, 79] on select "10 25 50 100" at bounding box center [113, 84] width 25 height 10
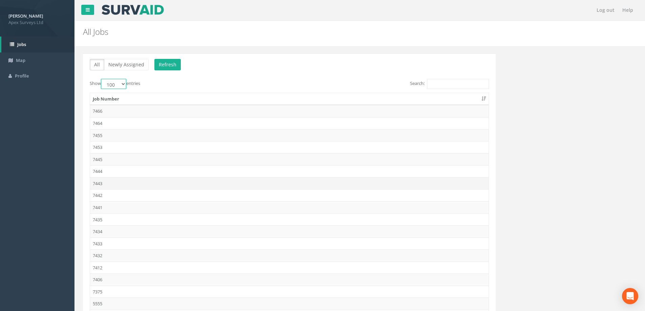
scroll to position [101, 0]
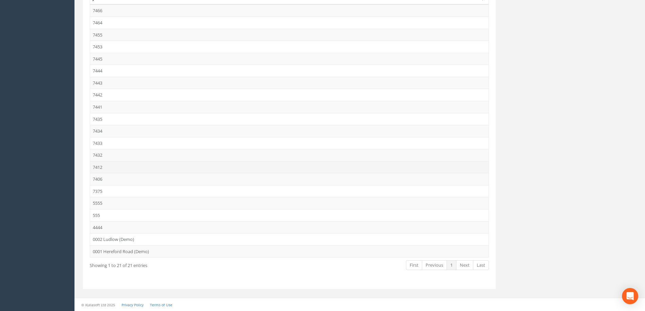
drag, startPoint x: 96, startPoint y: 166, endPoint x: 233, endPoint y: 192, distance: 139.1
click at [97, 166] on td "7412" at bounding box center [289, 167] width 398 height 12
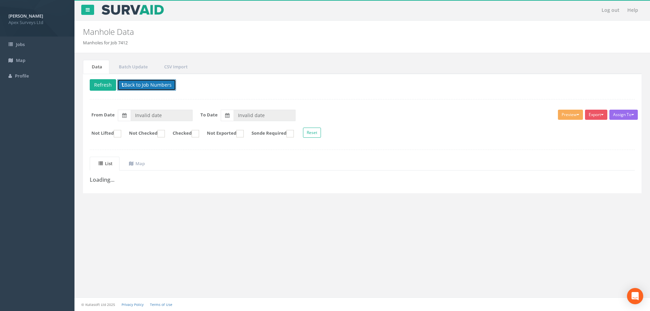
click at [147, 83] on button "Back to Job Numbers" at bounding box center [146, 85] width 59 height 12
